Goal: Task Accomplishment & Management: Use online tool/utility

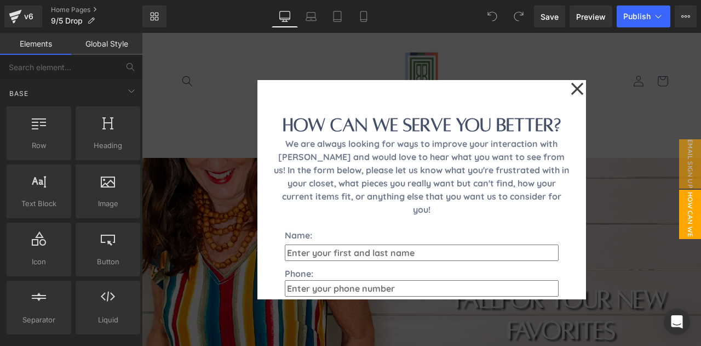
click at [601, 165] on div at bounding box center [422, 189] width 560 height 313
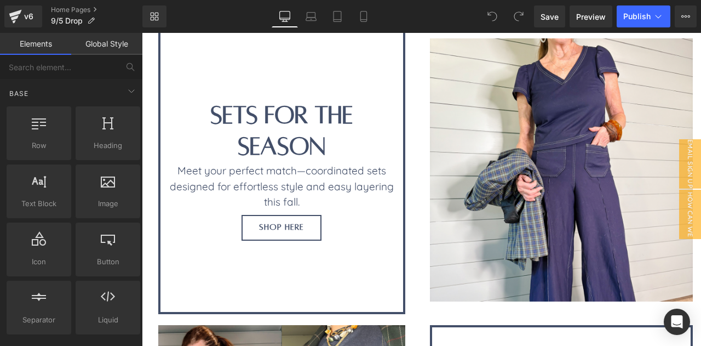
scroll to position [477, 0]
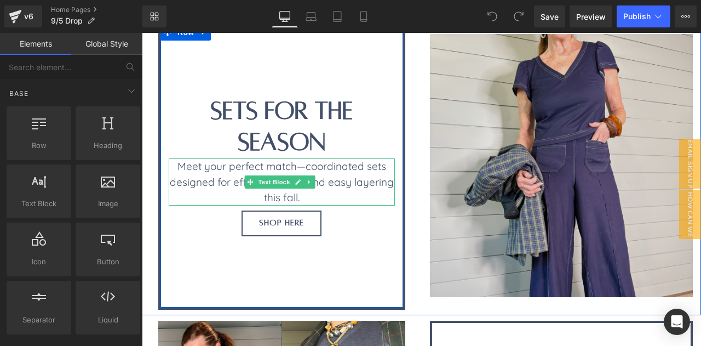
click at [464, 190] on img at bounding box center [562, 166] width 264 height 264
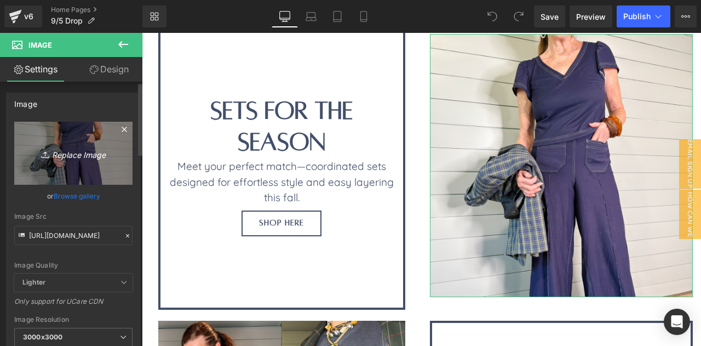
click at [75, 173] on link "Replace Image" at bounding box center [73, 153] width 118 height 63
type input "C:\fakepath\website images square.png"
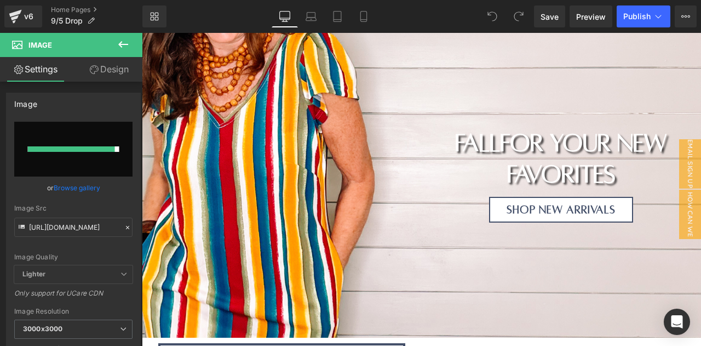
scroll to position [134, 0]
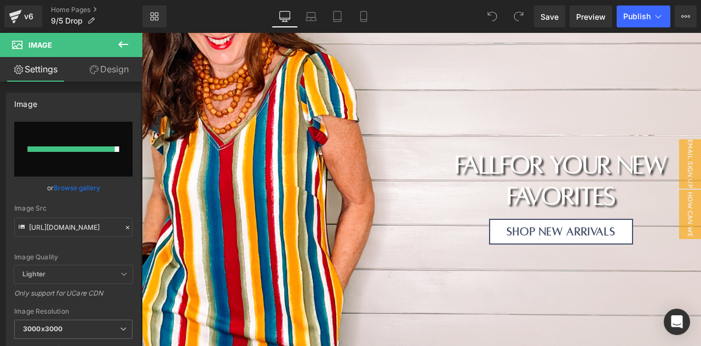
click at [243, 207] on div "Heading Heading fall for your new favorites Heading Shop New Arrivals Button Row" at bounding box center [422, 191] width 560 height 117
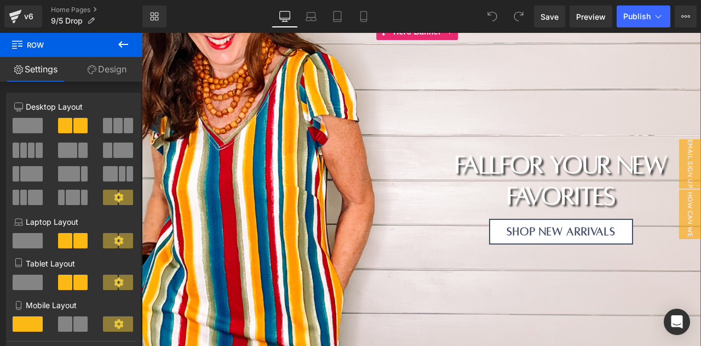
click at [225, 106] on div at bounding box center [422, 192] width 560 height 336
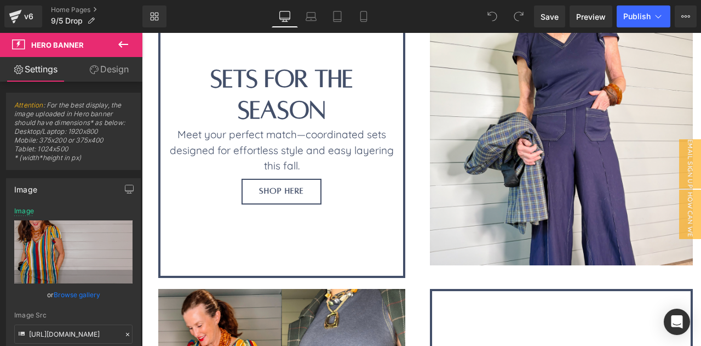
scroll to position [506, 0]
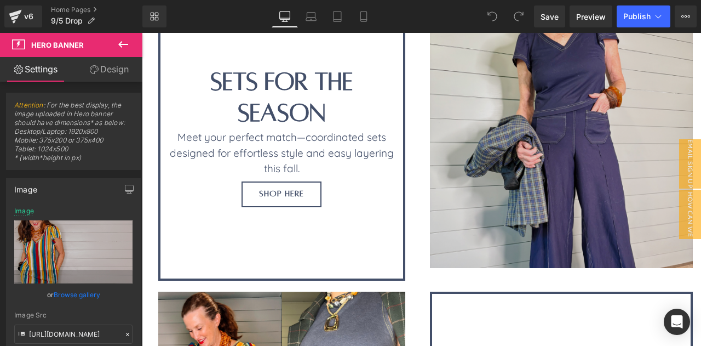
click at [464, 166] on img at bounding box center [562, 137] width 264 height 264
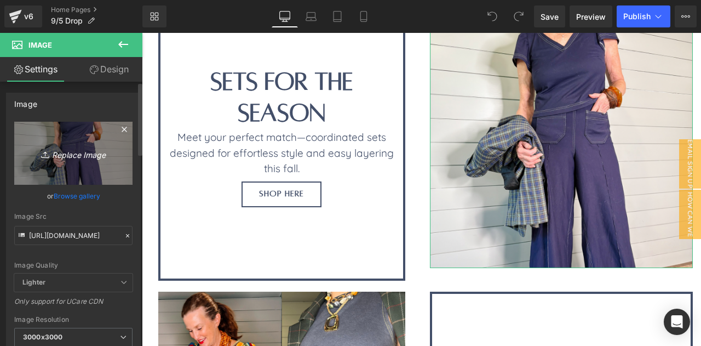
click at [82, 173] on link "Replace Image" at bounding box center [73, 153] width 118 height 63
type input "C:\fakepath\website images square.png"
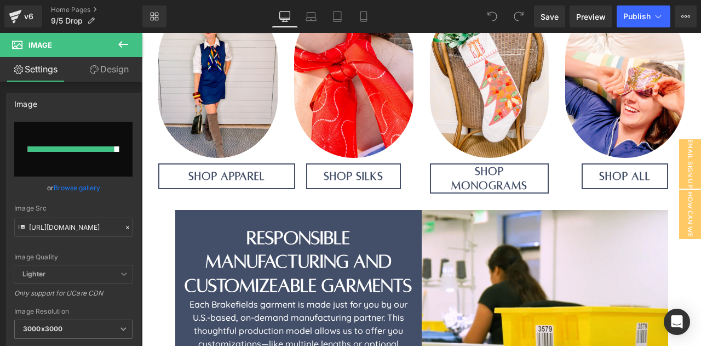
scroll to position [1061, 0]
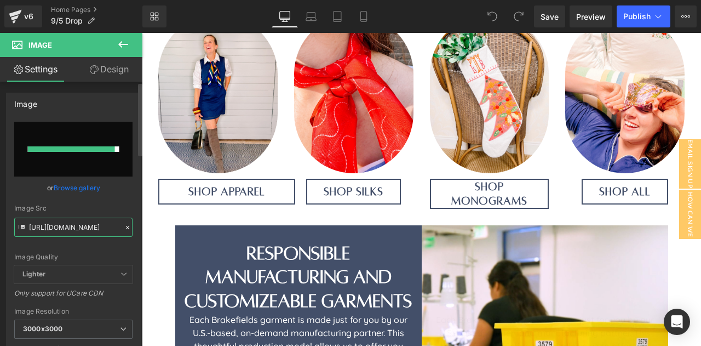
click at [74, 222] on input "[URL][DOMAIN_NAME]" at bounding box center [73, 227] width 118 height 19
paste input "de5fc00e-bade-4a10-98d2-ea6a32b6a6ff.png?v=1758572347"
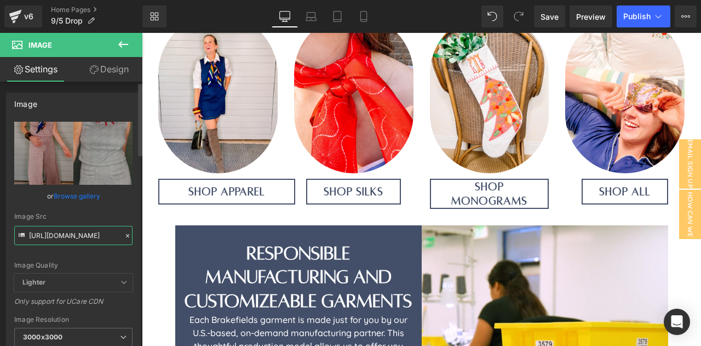
type input "[URL][DOMAIN_NAME]"
click at [12, 200] on div "[URL][DOMAIN_NAME] Replace Image Upload image or Browse gallery Image Src [URL]…" at bounding box center [74, 264] width 134 height 284
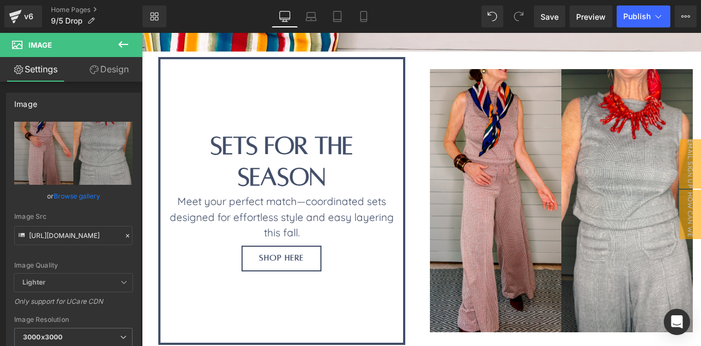
scroll to position [443, 0]
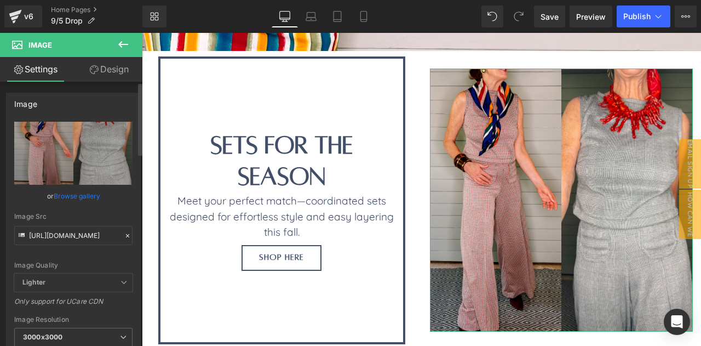
click at [106, 103] on div "Image" at bounding box center [74, 103] width 134 height 21
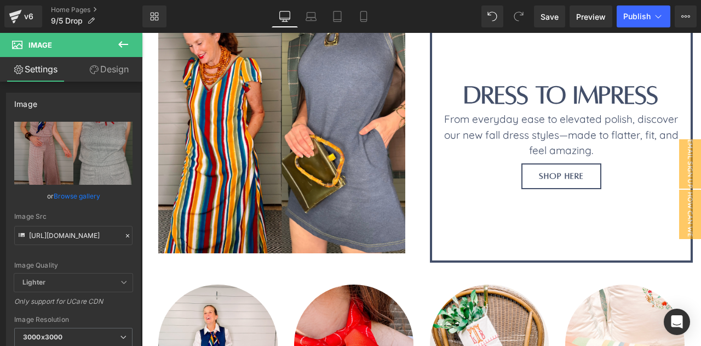
scroll to position [842, 0]
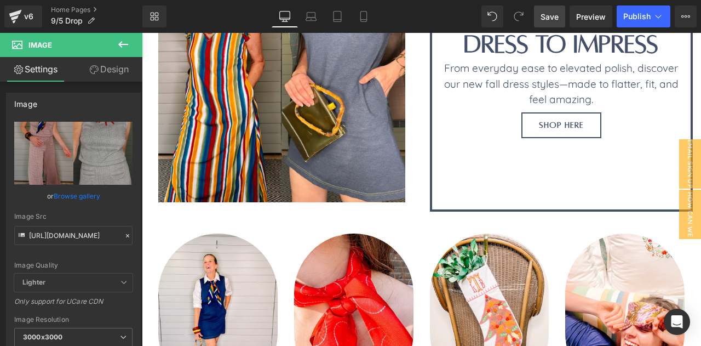
drag, startPoint x: 561, startPoint y: 18, endPoint x: 299, endPoint y: 98, distance: 274.1
click at [561, 18] on link "Save" at bounding box center [549, 16] width 31 height 22
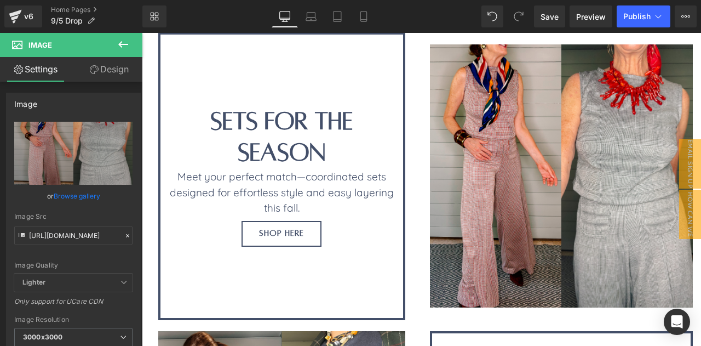
scroll to position [441, 0]
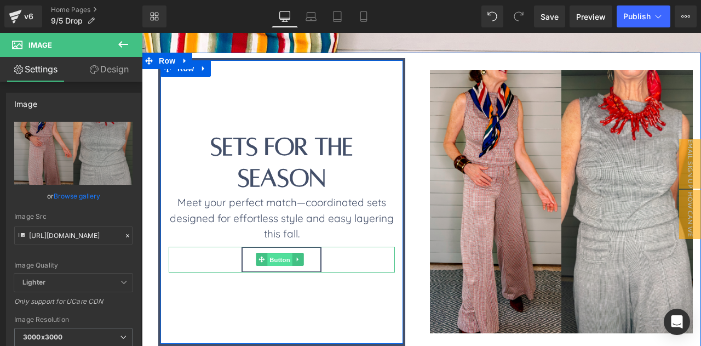
click at [280, 262] on span "Button" at bounding box center [279, 259] width 25 height 13
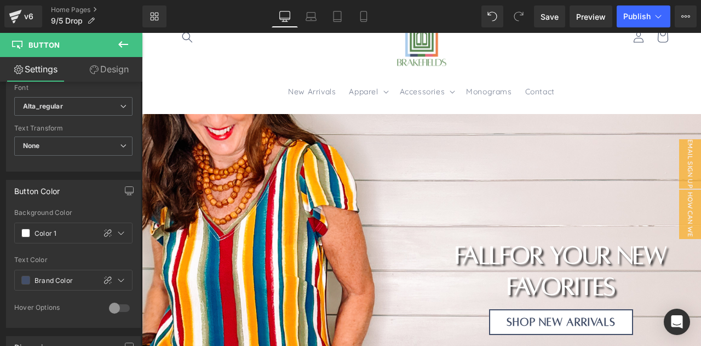
scroll to position [31, 0]
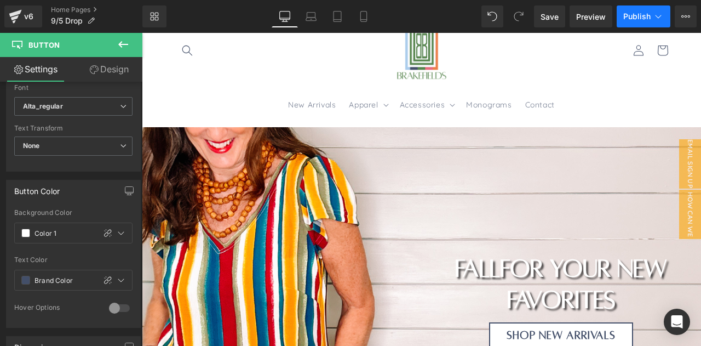
click at [628, 16] on span "Publish" at bounding box center [637, 16] width 27 height 9
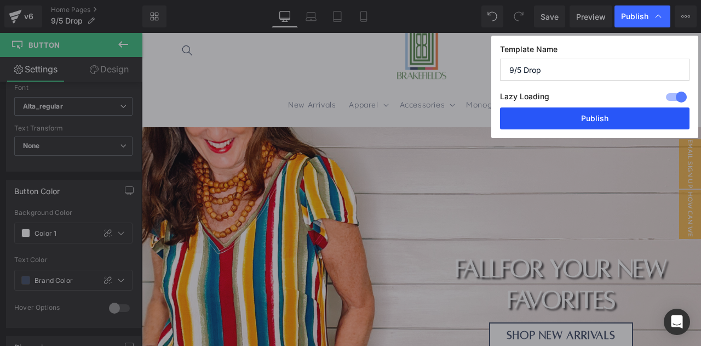
click at [601, 116] on button "Publish" at bounding box center [595, 118] width 190 height 22
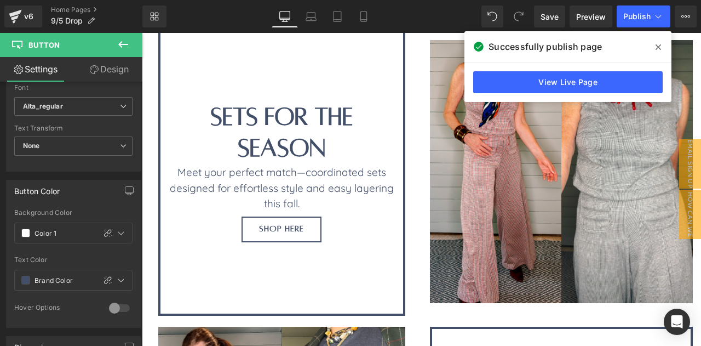
scroll to position [481, 0]
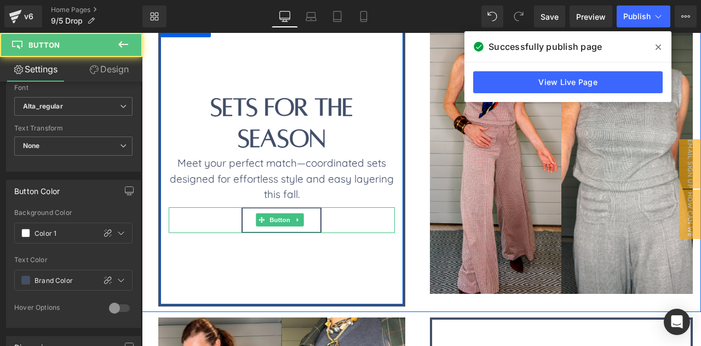
click at [308, 222] on link "SHOP HERE" at bounding box center [282, 220] width 80 height 26
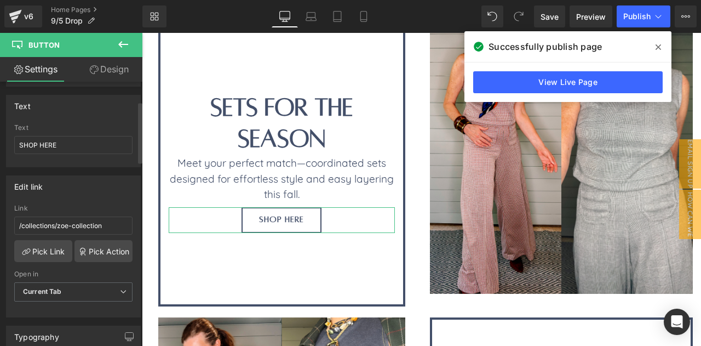
scroll to position [84, 0]
click at [45, 244] on link "Pick Link" at bounding box center [43, 251] width 58 height 22
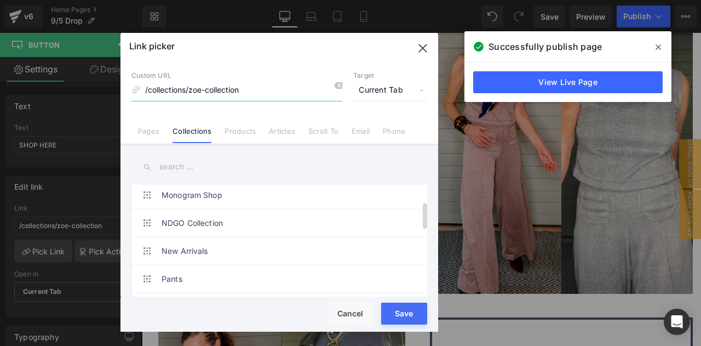
scroll to position [66, 0]
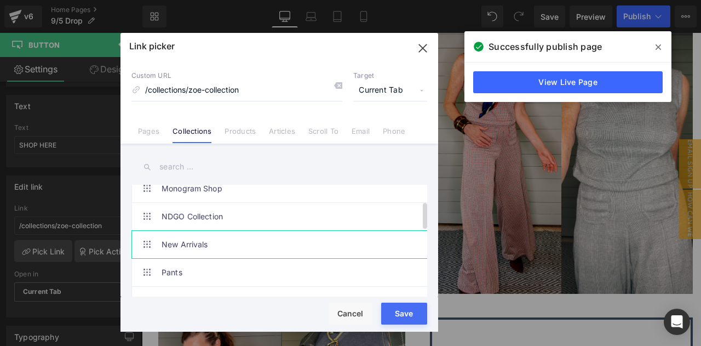
click at [243, 246] on link "New Arrivals" at bounding box center [282, 244] width 241 height 27
type input "/collections/new-arrivals"
click at [398, 311] on button "Save" at bounding box center [404, 313] width 46 height 22
type input "/collections/new-arrivals"
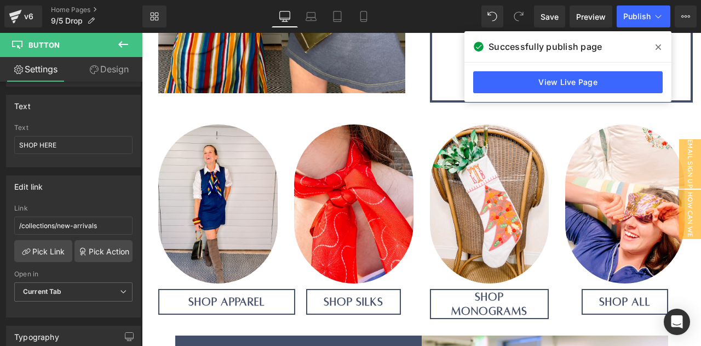
scroll to position [972, 0]
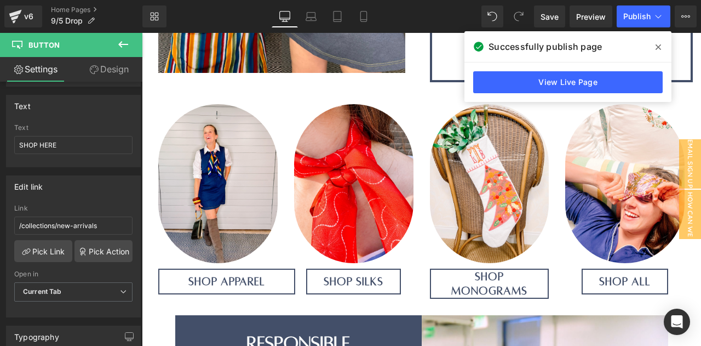
click at [338, 171] on img at bounding box center [353, 183] width 119 height 159
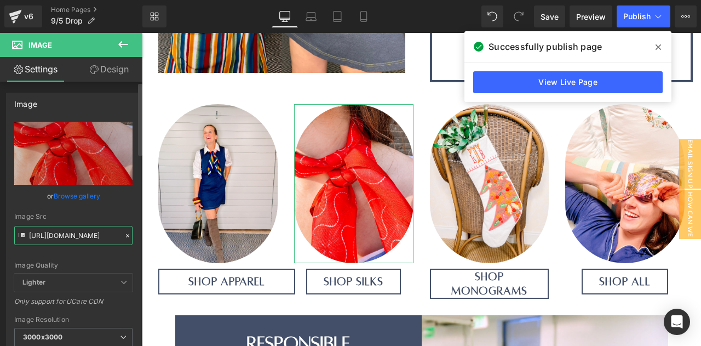
click at [64, 233] on input "[URL][DOMAIN_NAME]" at bounding box center [73, 235] width 118 height 19
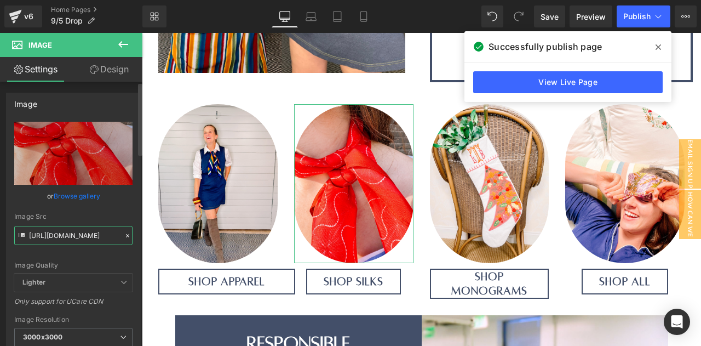
paste input "7541.jpg?v=1758572541"
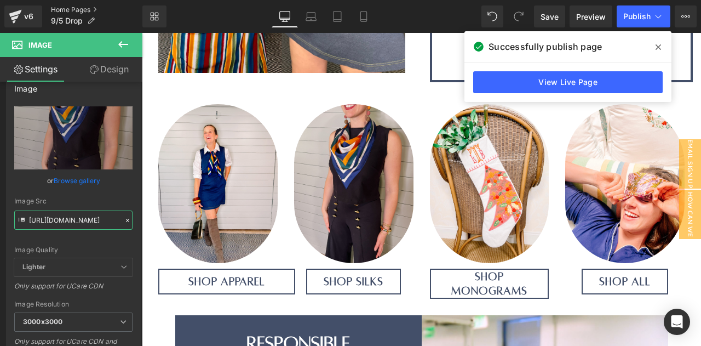
scroll to position [0, 0]
click at [99, 220] on input "[URL][DOMAIN_NAME]" at bounding box center [73, 219] width 118 height 19
paste input "62.jpg?v=1758572644"
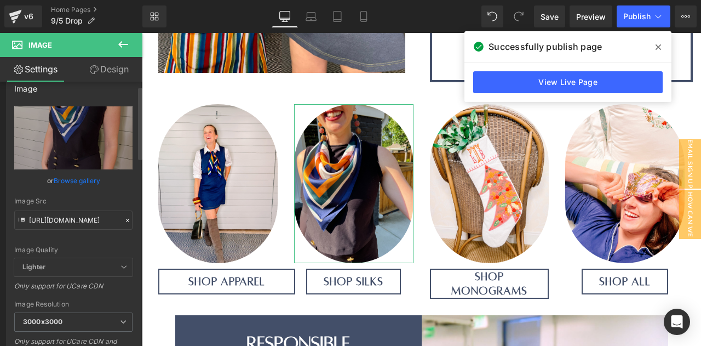
click at [121, 196] on div "Image Quality Lighter Lightest Lighter Lighter Lightest Only support for UCare …" at bounding box center [73, 182] width 118 height 152
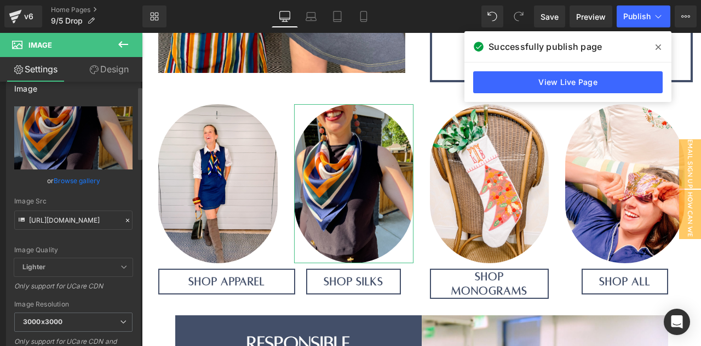
type input "[URL][DOMAIN_NAME]"
click at [121, 196] on div "Image Quality Lighter Lightest Lighter Lighter Lightest Only support for UCare …" at bounding box center [73, 182] width 118 height 152
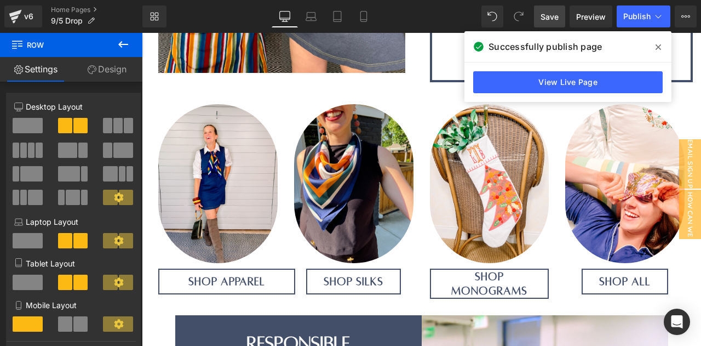
drag, startPoint x: 560, startPoint y: 15, endPoint x: 558, endPoint y: 49, distance: 34.0
click at [560, 15] on link "Save" at bounding box center [549, 16] width 31 height 22
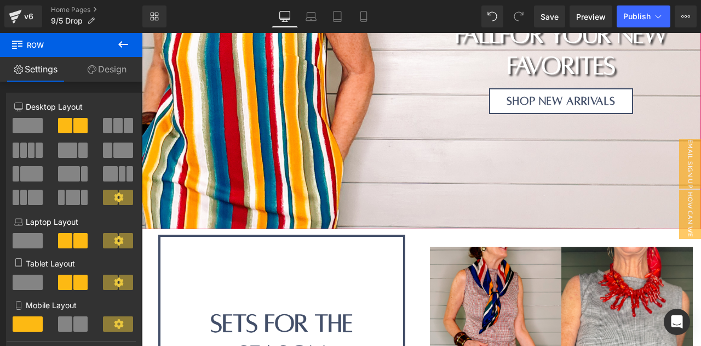
scroll to position [254, 0]
